Goal: Check status

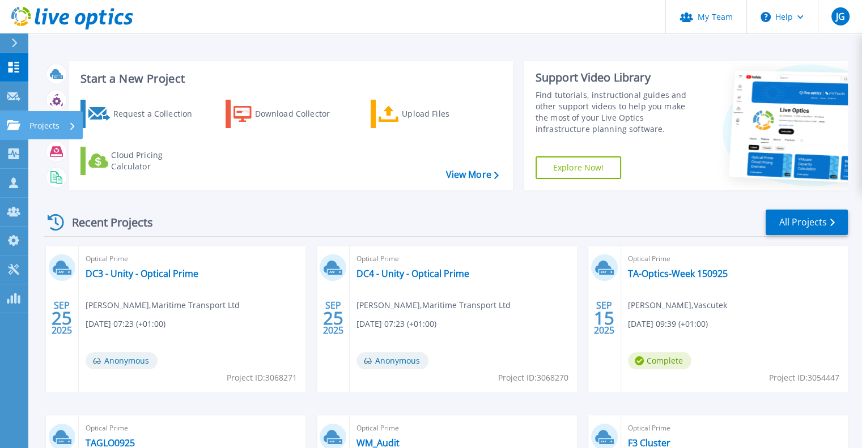
click at [11, 127] on icon at bounding box center [14, 125] width 14 height 10
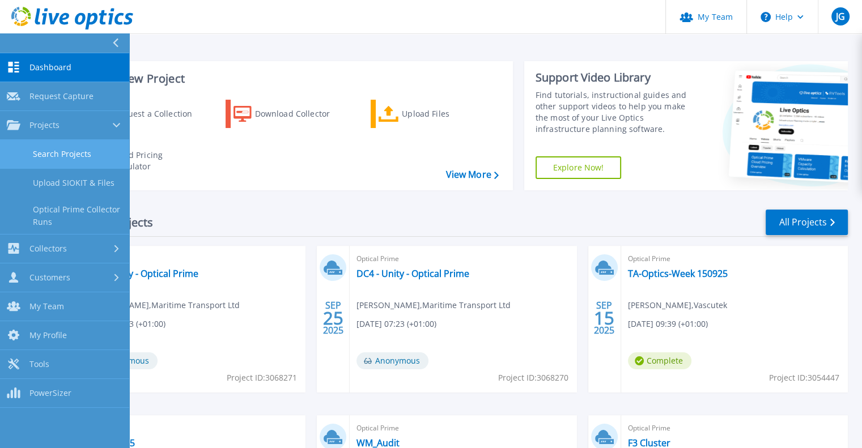
click at [70, 144] on link "Search Projects" at bounding box center [64, 154] width 129 height 29
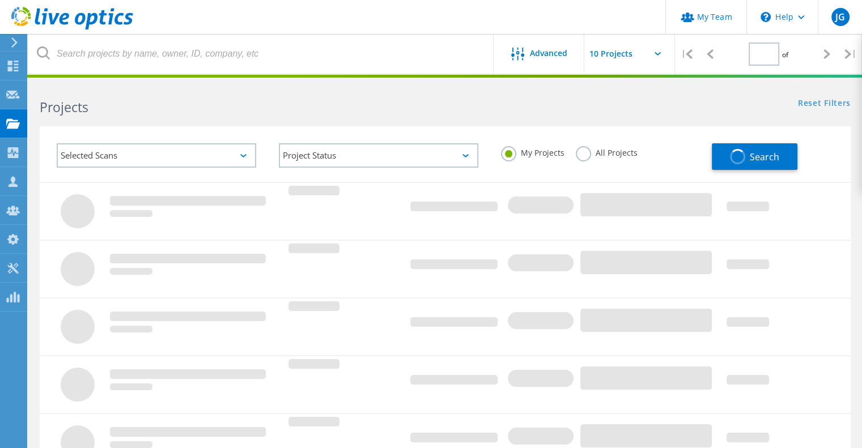
type input "1"
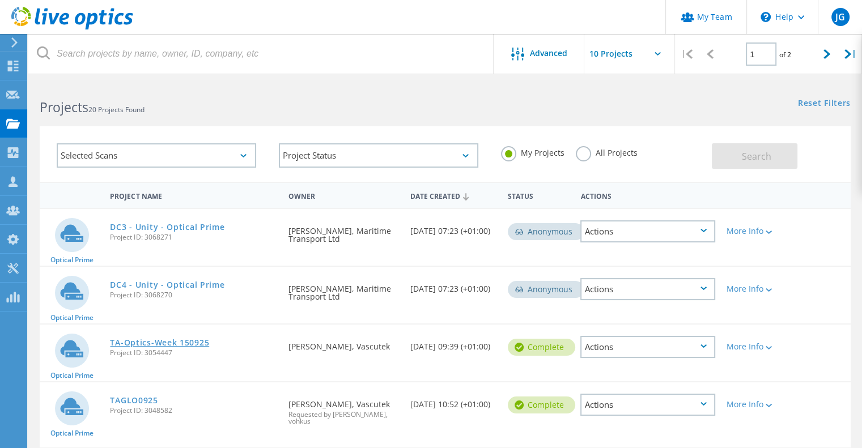
click at [164, 342] on link "TA-Optics-Week 150925" at bounding box center [159, 343] width 99 height 8
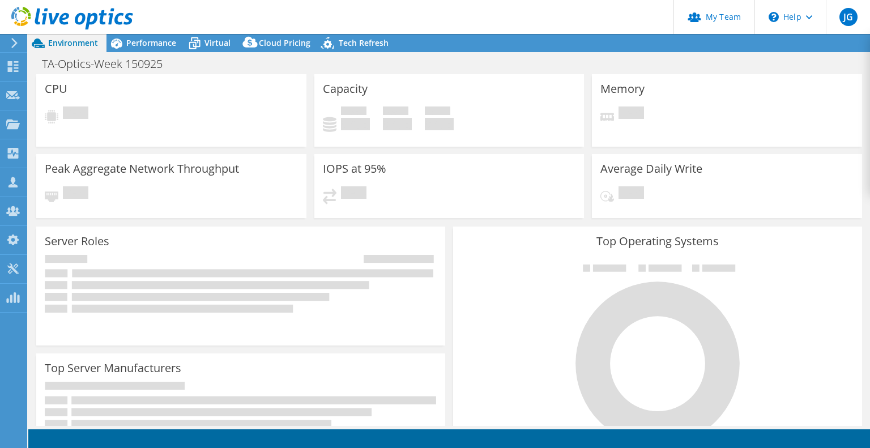
select select "EULondon"
select select "GBP"
radio input "true"
radio input "false"
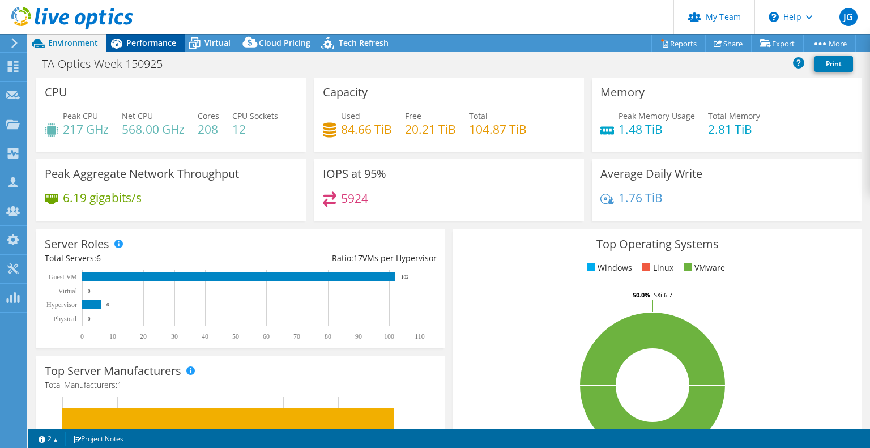
click at [151, 45] on span "Performance" at bounding box center [151, 42] width 50 height 11
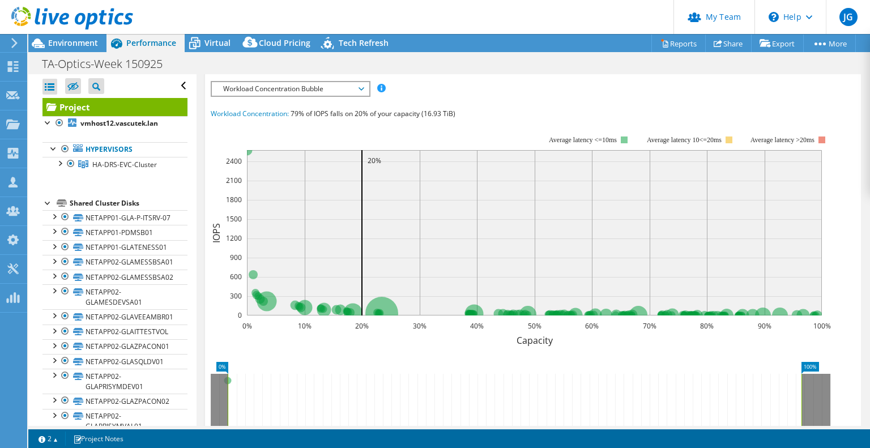
scroll to position [170, 0]
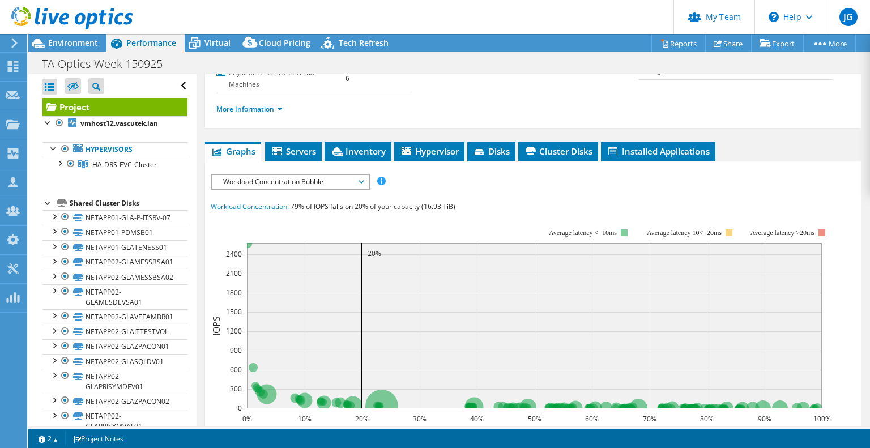
click at [323, 180] on span "Workload Concentration Bubble" at bounding box center [291, 182] width 146 height 14
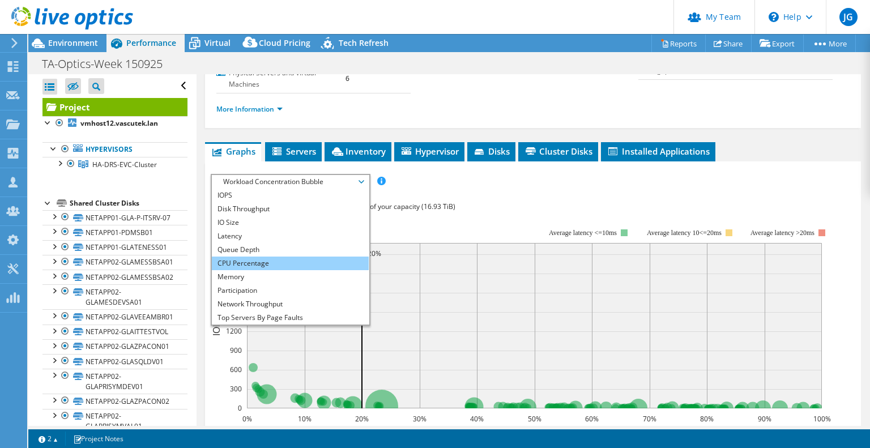
click at [246, 257] on li "CPU Percentage" at bounding box center [290, 264] width 157 height 14
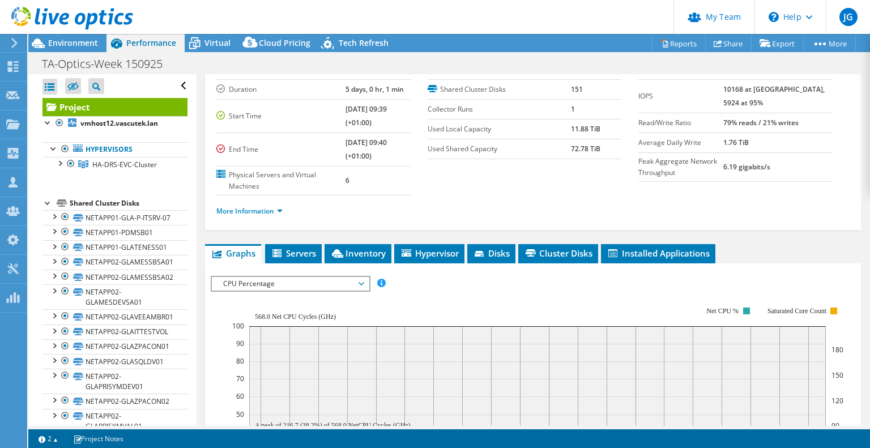
scroll to position [0, 0]
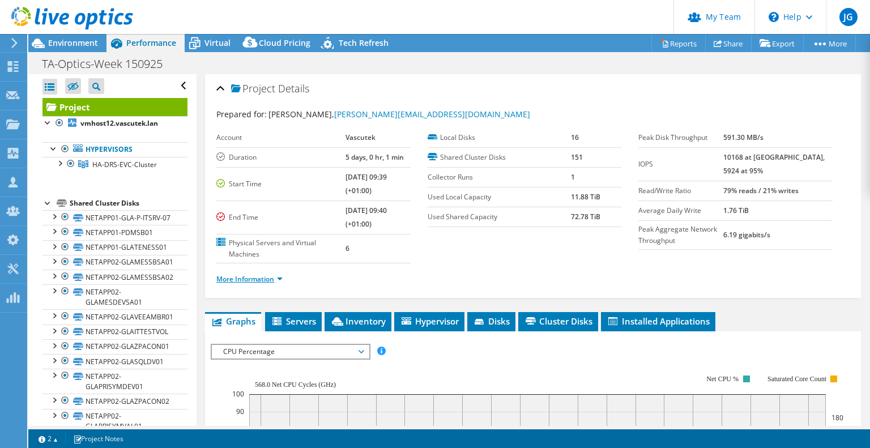
click at [264, 280] on link "More Information" at bounding box center [249, 279] width 66 height 10
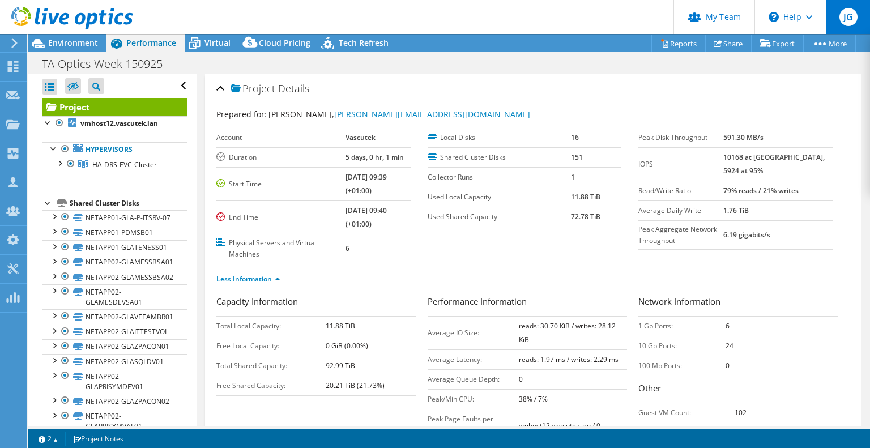
click at [850, 18] on span "JG" at bounding box center [848, 17] width 18 height 18
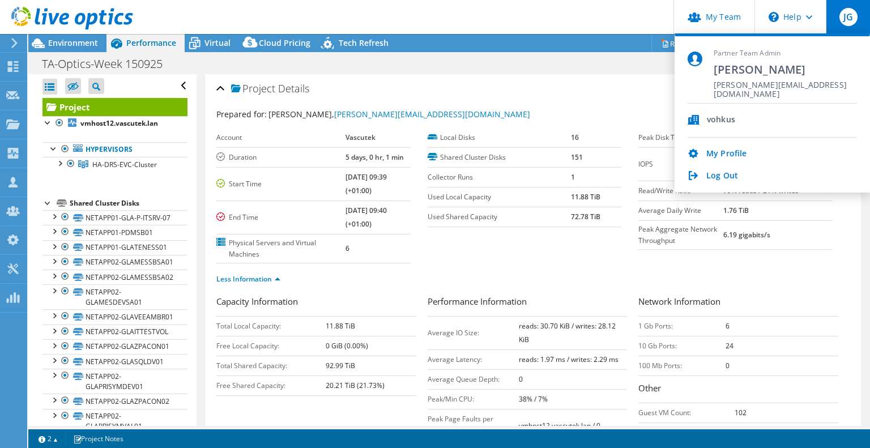
click at [850, 18] on span "JG" at bounding box center [848, 17] width 18 height 18
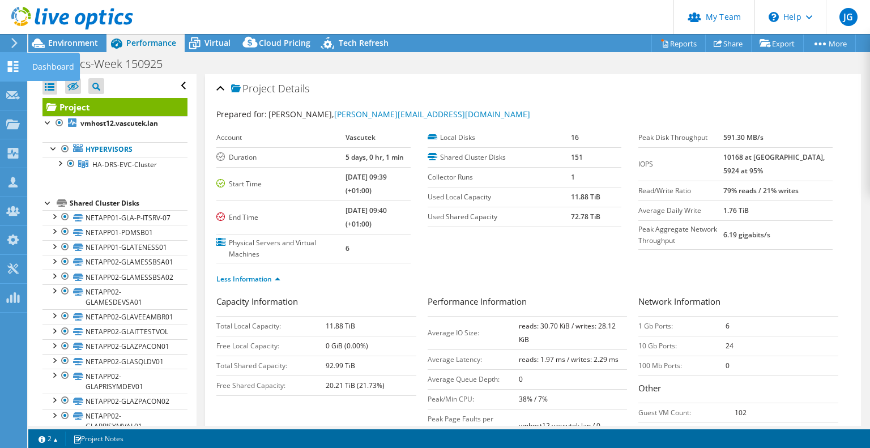
click at [15, 66] on icon at bounding box center [13, 66] width 14 height 11
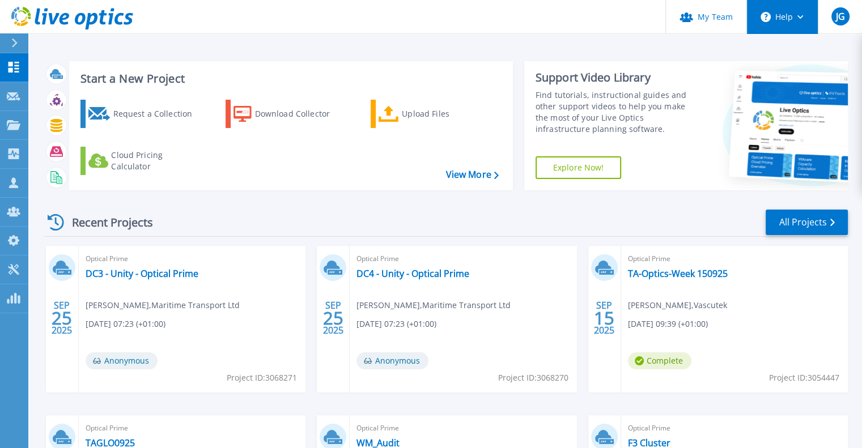
click at [788, 17] on button "Help" at bounding box center [782, 17] width 71 height 34
click at [838, 15] on span "JG" at bounding box center [839, 16] width 9 height 9
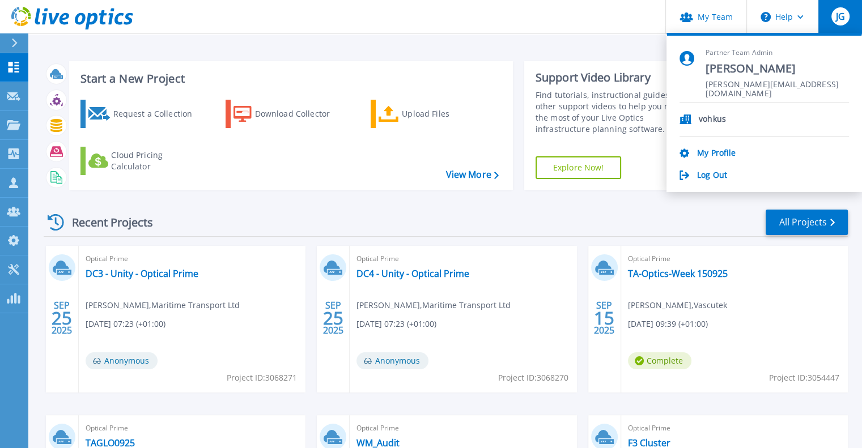
click at [839, 15] on span "JG" at bounding box center [839, 16] width 9 height 9
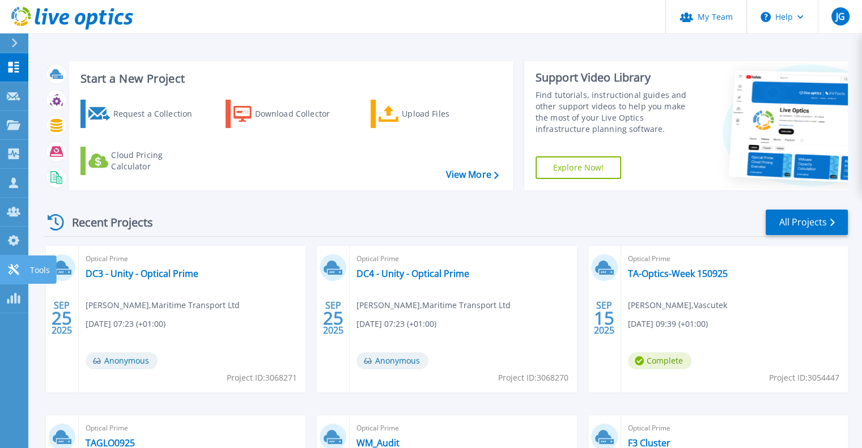
click at [20, 268] on link "Tools Tools" at bounding box center [14, 269] width 28 height 29
